Goal: Information Seeking & Learning: Learn about a topic

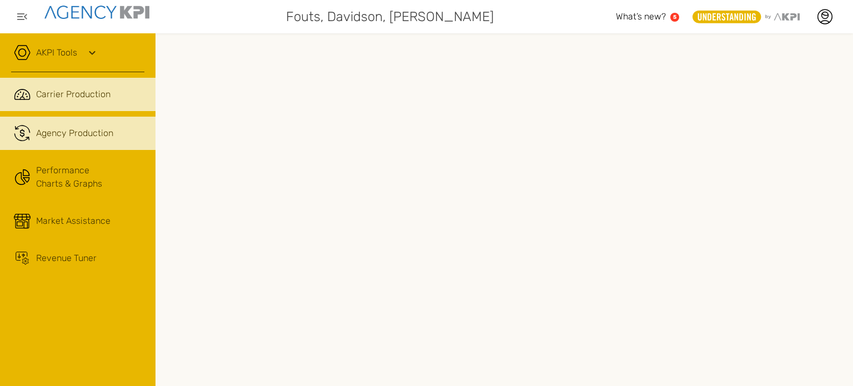
click at [91, 130] on span "Agency Production" at bounding box center [74, 133] width 77 height 13
click at [64, 91] on span "Carrier Production" at bounding box center [73, 94] width 74 height 13
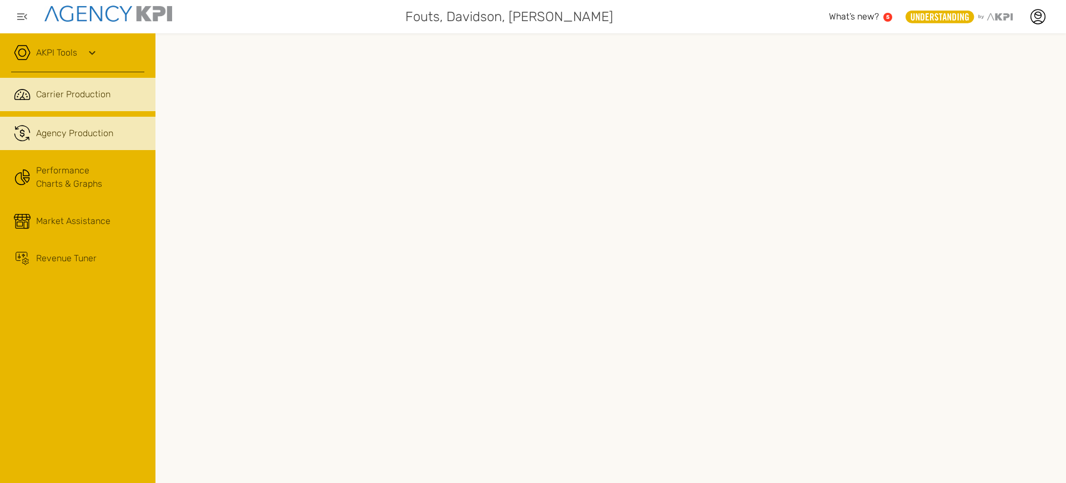
click at [92, 128] on span "Agency Production" at bounding box center [74, 133] width 77 height 13
click at [96, 93] on span "Carrier Production" at bounding box center [73, 94] width 74 height 13
click at [97, 140] on link ".cls-1{fill:none;stroke:#221f20;stroke-linecap:round;stroke-linejoin:round;stro…" at bounding box center [77, 133] width 155 height 33
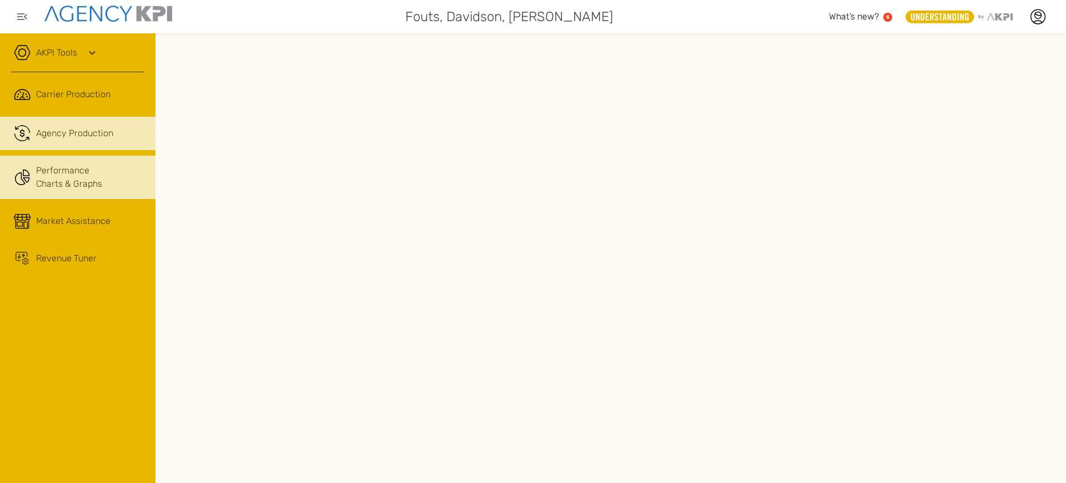
click at [68, 175] on link "Performance Charts & Graphs" at bounding box center [77, 176] width 155 height 43
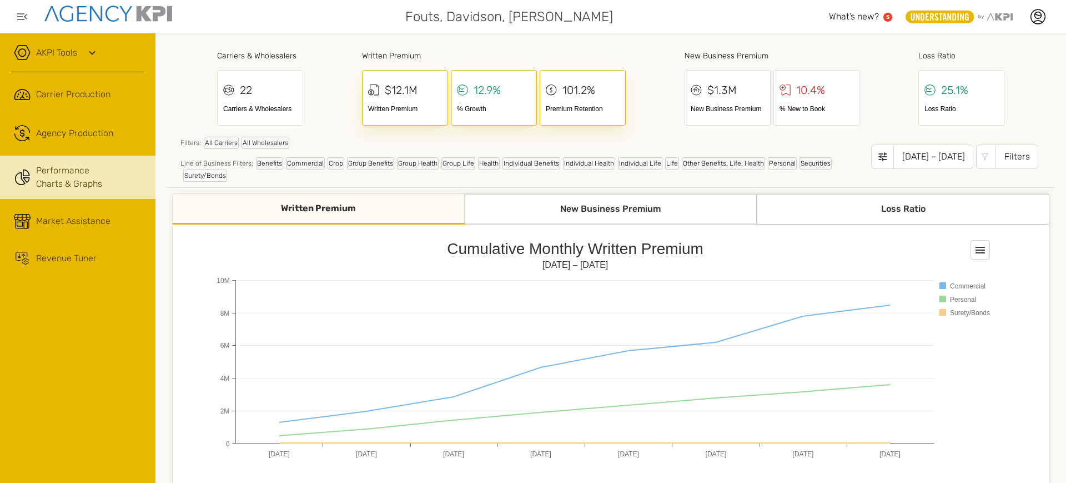
click at [604, 217] on div "New Business Premium" at bounding box center [611, 209] width 292 height 31
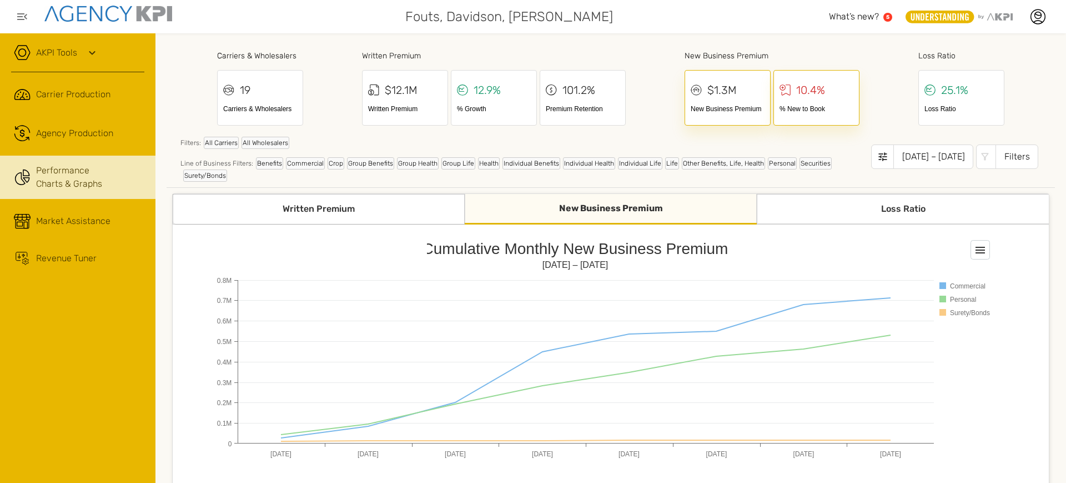
click at [832, 204] on div "Loss Ratio" at bounding box center [903, 209] width 292 height 31
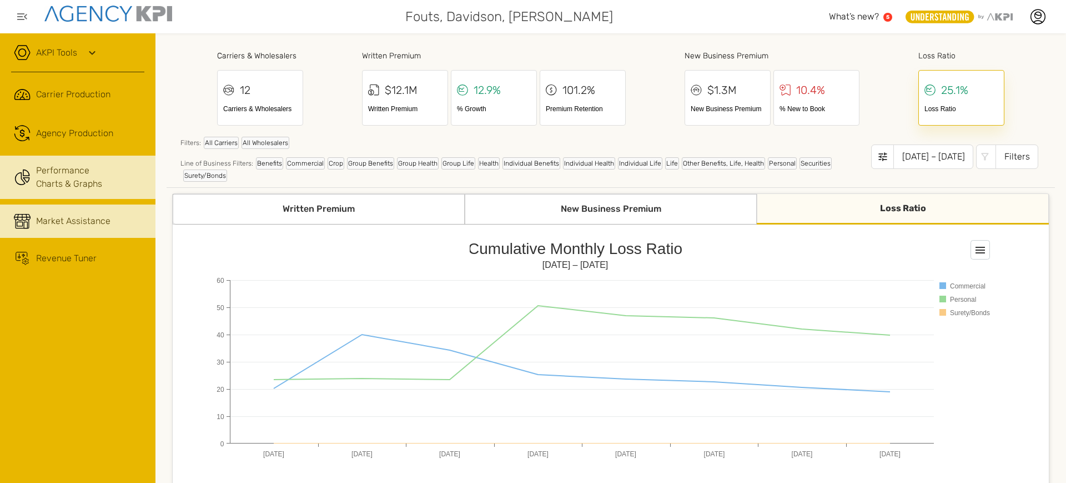
click at [73, 215] on span "Market Assistance" at bounding box center [73, 220] width 74 height 13
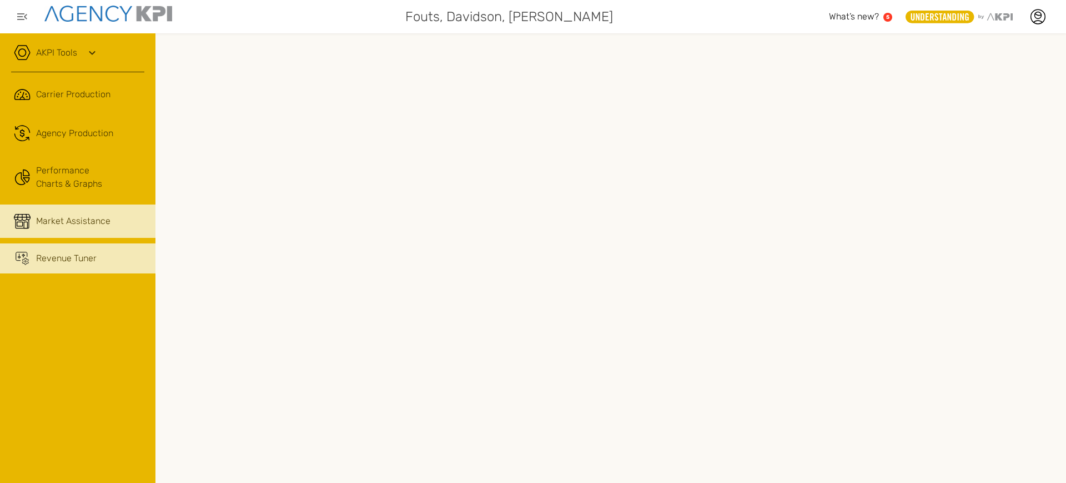
click at [46, 259] on span "Revenue Tuner" at bounding box center [66, 258] width 61 height 13
